Goal: Transaction & Acquisition: Purchase product/service

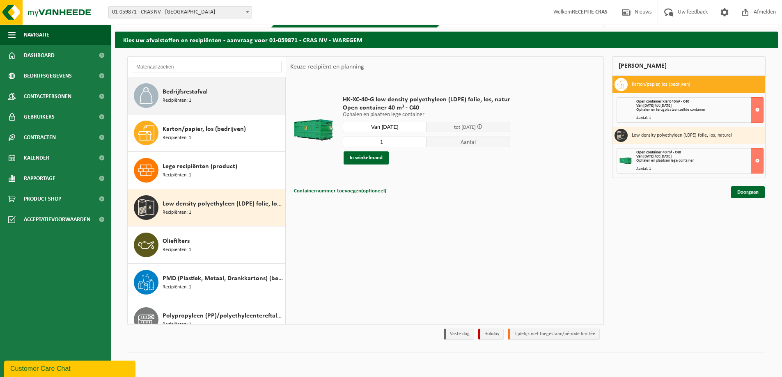
click at [210, 100] on div "Bedrijfsrestafval Recipiënten: 1" at bounding box center [223, 95] width 121 height 25
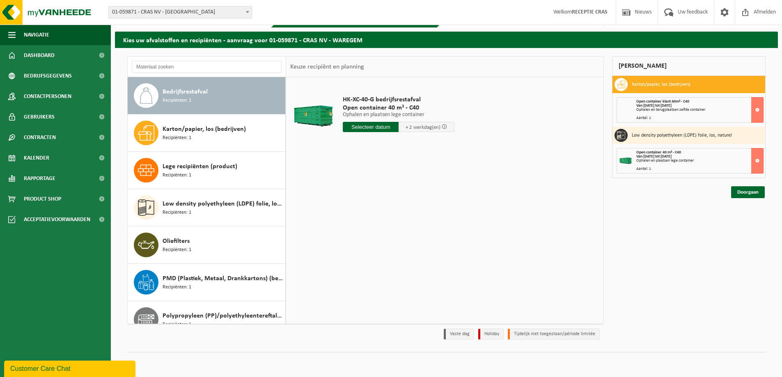
click at [371, 127] on input "text" at bounding box center [371, 127] width 56 height 10
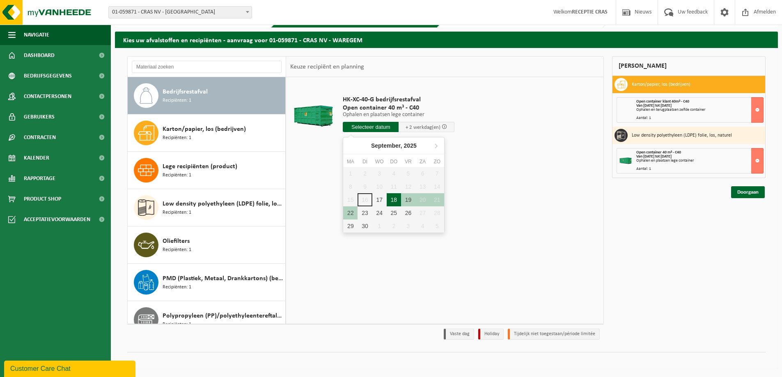
click at [393, 197] on div "18" at bounding box center [394, 199] width 14 height 13
type input "Van [DATE]"
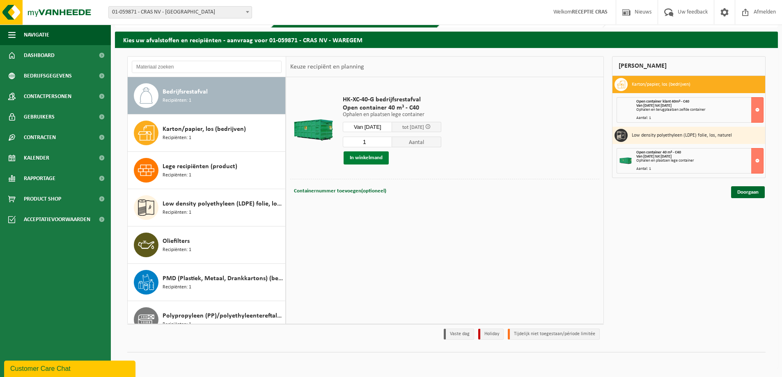
click at [361, 157] on button "In winkelmand" at bounding box center [366, 158] width 45 height 13
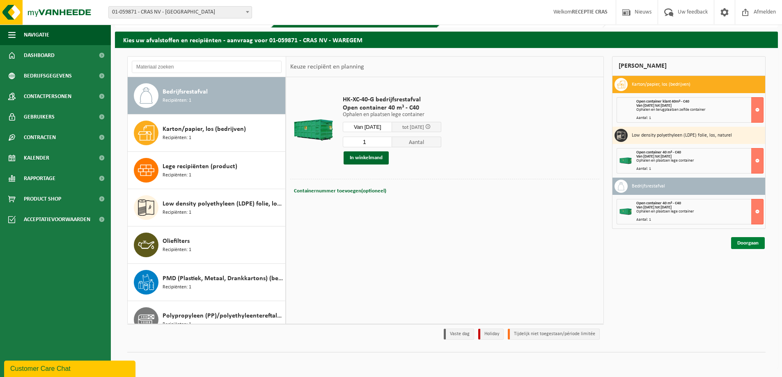
click at [749, 243] on link "Doorgaan" at bounding box center [748, 243] width 34 height 12
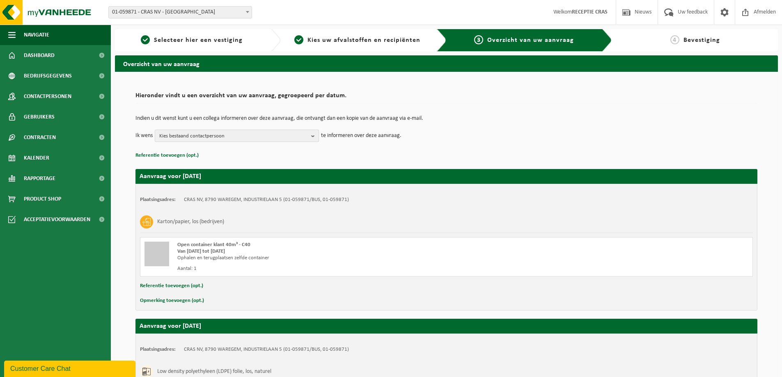
click at [299, 136] on span "Kies bestaand contactpersoon" at bounding box center [233, 136] width 149 height 12
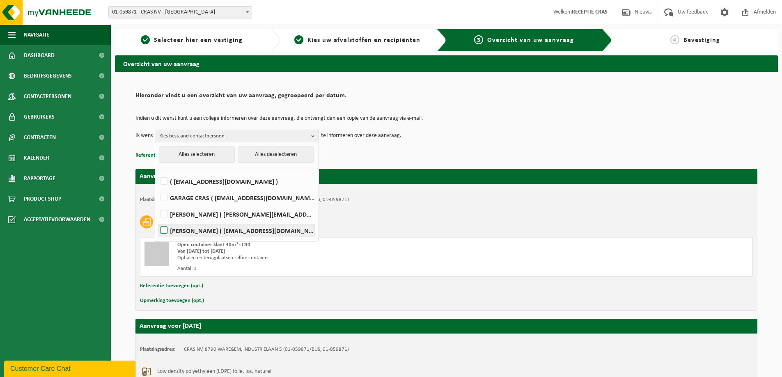
click at [280, 228] on label "HANS VIAENE ( hans.viaene@cras.be )" at bounding box center [237, 231] width 156 height 12
click at [157, 221] on input "HANS VIAENE ( hans.viaene@cras.be )" at bounding box center [157, 220] width 0 height 0
checkbox input "true"
click at [420, 151] on p "Referentie toevoegen (opt.)" at bounding box center [447, 155] width 622 height 11
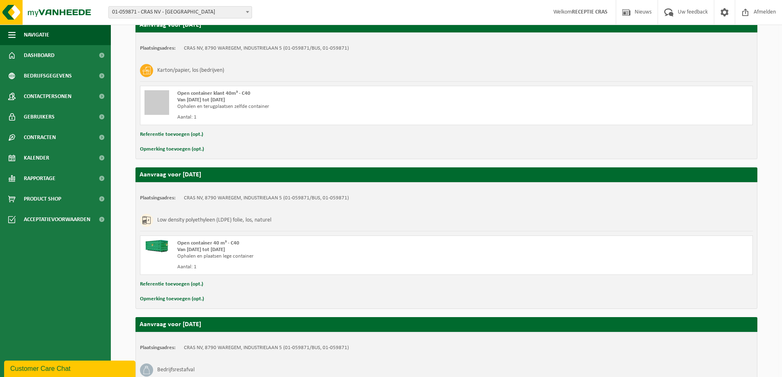
scroll to position [275, 0]
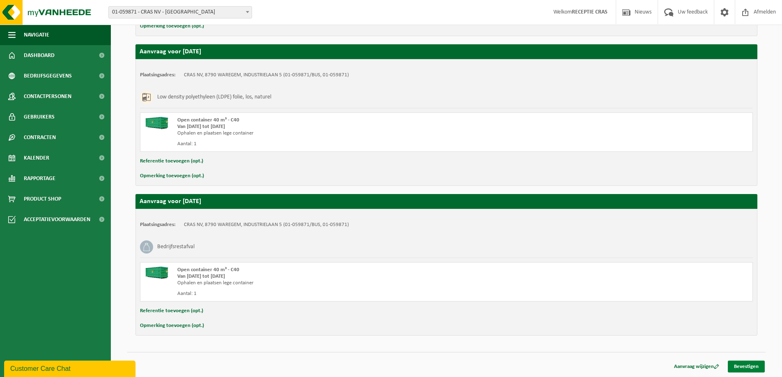
click at [749, 365] on link "Bevestigen" at bounding box center [746, 367] width 37 height 12
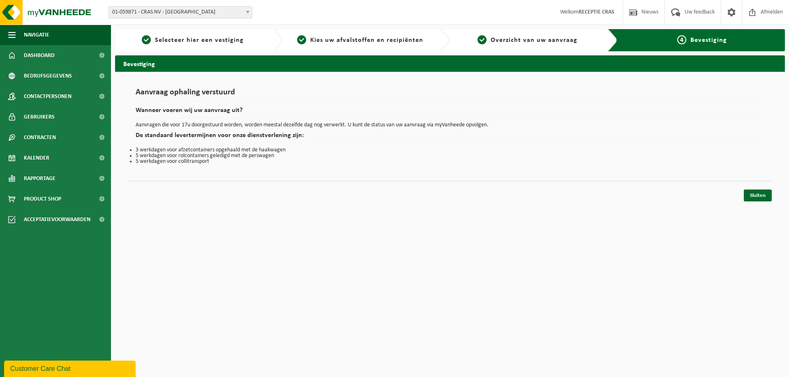
click at [484, 214] on html "Vestiging: 01-059871 - CRAS NV - WAREGEM 10-966069 - CRAS - DOTTENIJS 10-979054…" at bounding box center [394, 188] width 789 height 377
click at [209, 112] on h2 "Wanneer voeren wij uw aanvraag uit?" at bounding box center [450, 112] width 628 height 11
